Goal: Find specific page/section: Find specific page/section

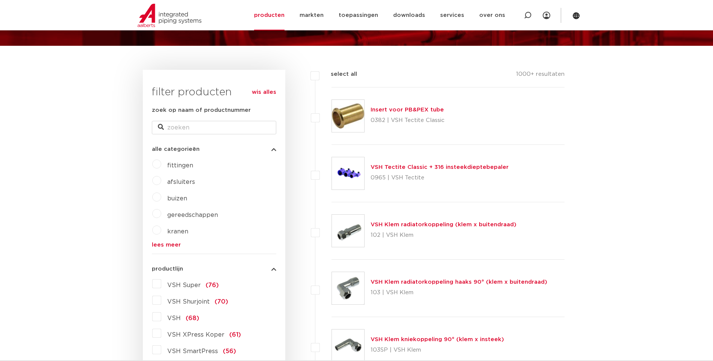
click at [190, 164] on span "fittingen" at bounding box center [180, 166] width 26 height 6
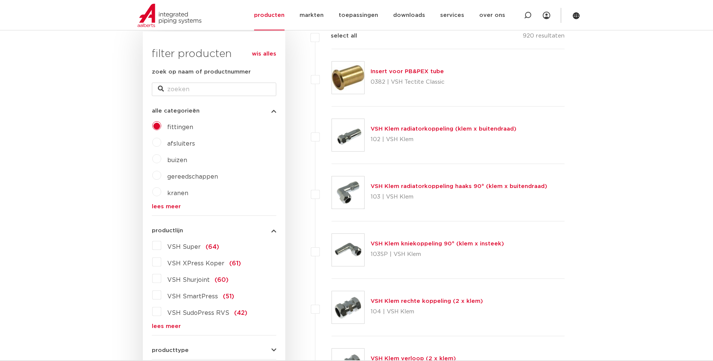
scroll to position [75, 0]
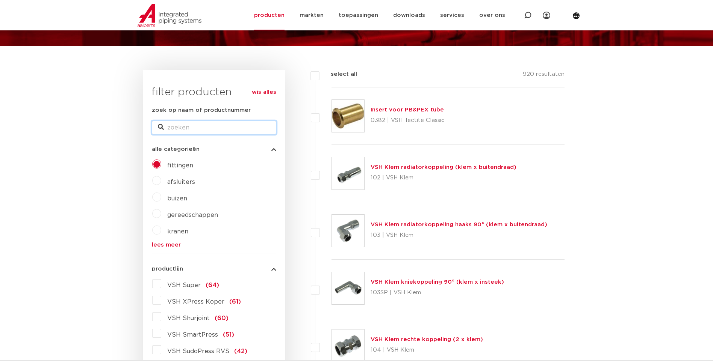
click at [192, 126] on input "zoek op naam of productnummer" at bounding box center [214, 128] width 124 height 14
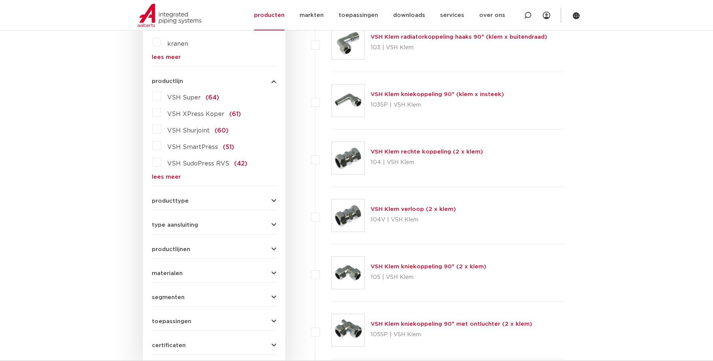
scroll to position [300, 0]
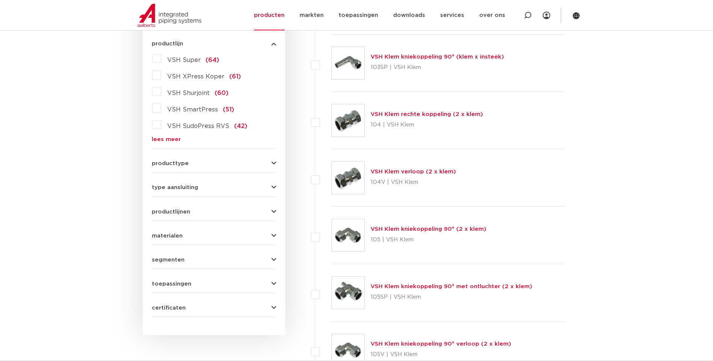
click at [194, 212] on button "productlijnen" at bounding box center [214, 212] width 124 height 6
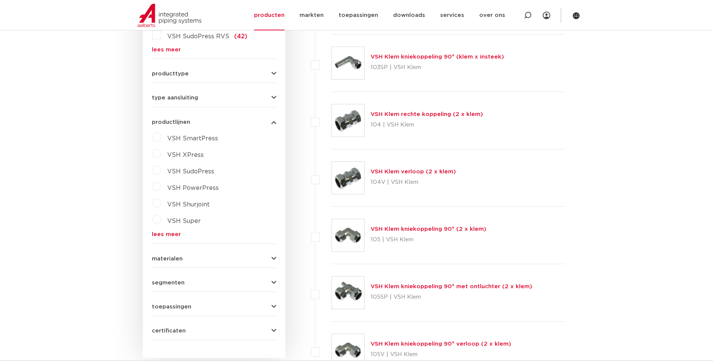
scroll to position [294, 0]
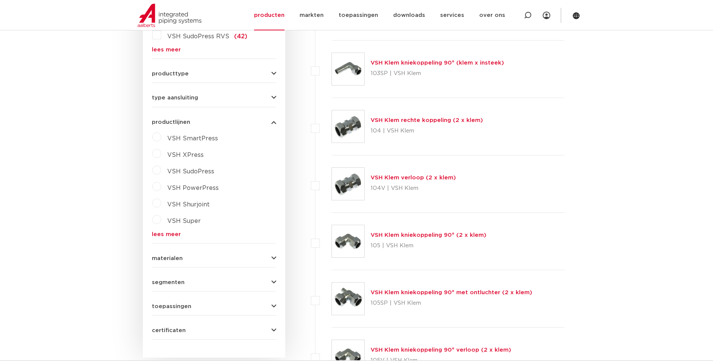
click at [191, 156] on span "VSH XPress" at bounding box center [185, 155] width 36 height 6
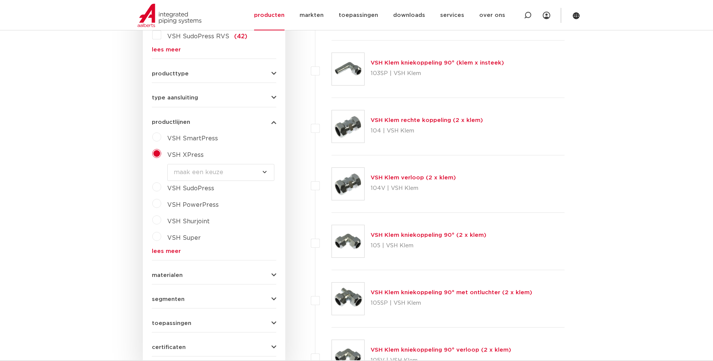
click at [191, 156] on span "VSH XPress" at bounding box center [185, 155] width 36 height 6
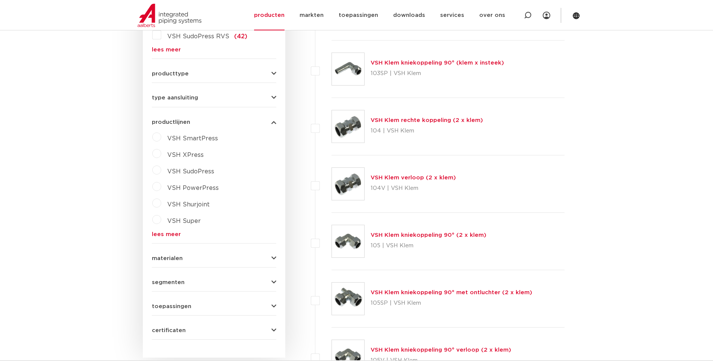
click at [191, 156] on span "VSH XPress" at bounding box center [185, 155] width 36 height 6
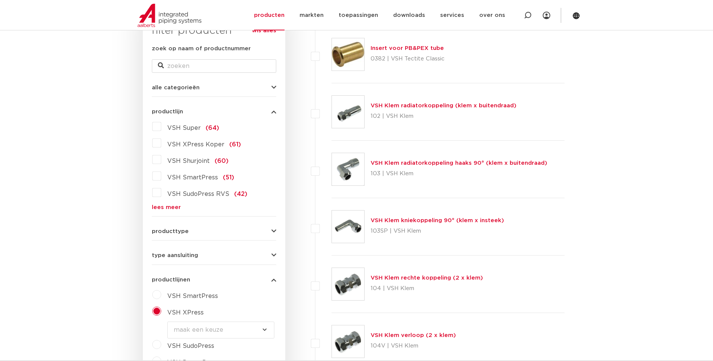
scroll to position [113, 0]
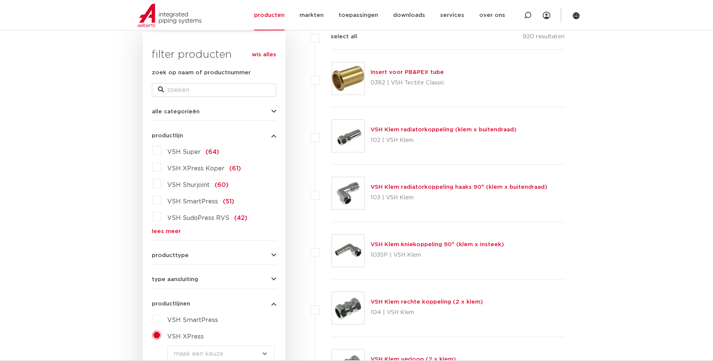
click at [216, 280] on button "type aansluiting" at bounding box center [214, 280] width 124 height 6
click at [193, 295] on span "(498)" at bounding box center [198, 296] width 18 height 6
click at [0, 0] on input "press (498)" at bounding box center [0, 0] width 0 height 0
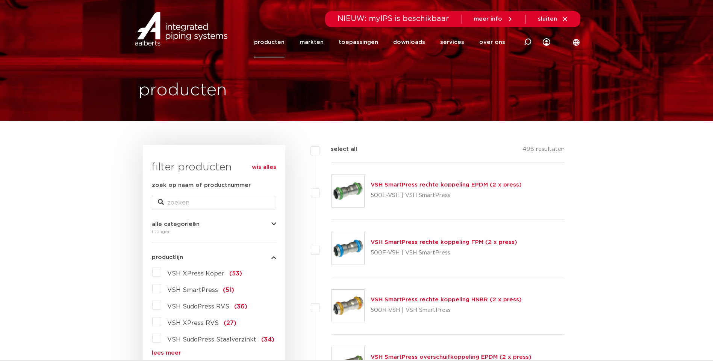
click at [187, 235] on div "fittingen" at bounding box center [214, 231] width 124 height 9
click at [272, 224] on icon "button" at bounding box center [273, 225] width 5 height 6
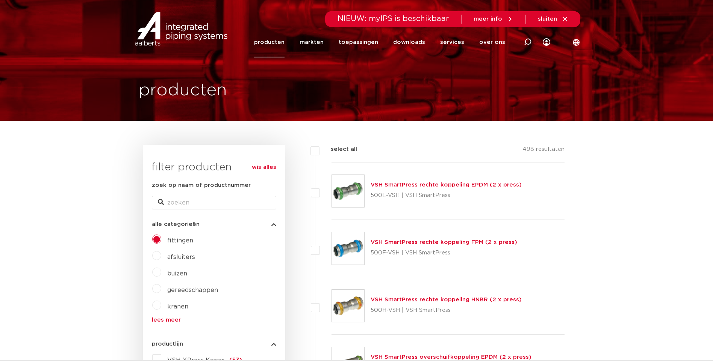
click at [180, 274] on span "buizen" at bounding box center [177, 274] width 20 height 6
